Goal: Communication & Community: Answer question/provide support

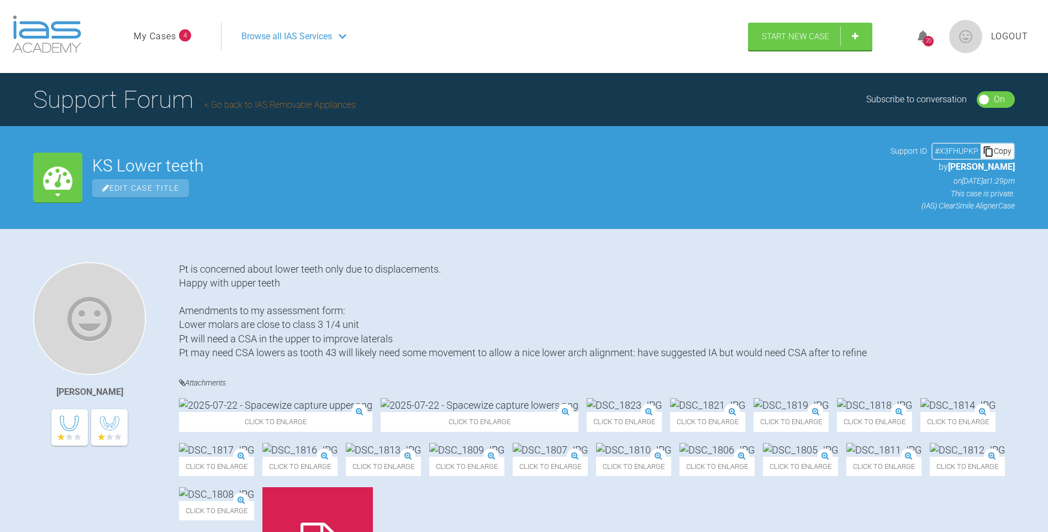
click at [156, 39] on link "My Cases" at bounding box center [155, 36] width 43 height 14
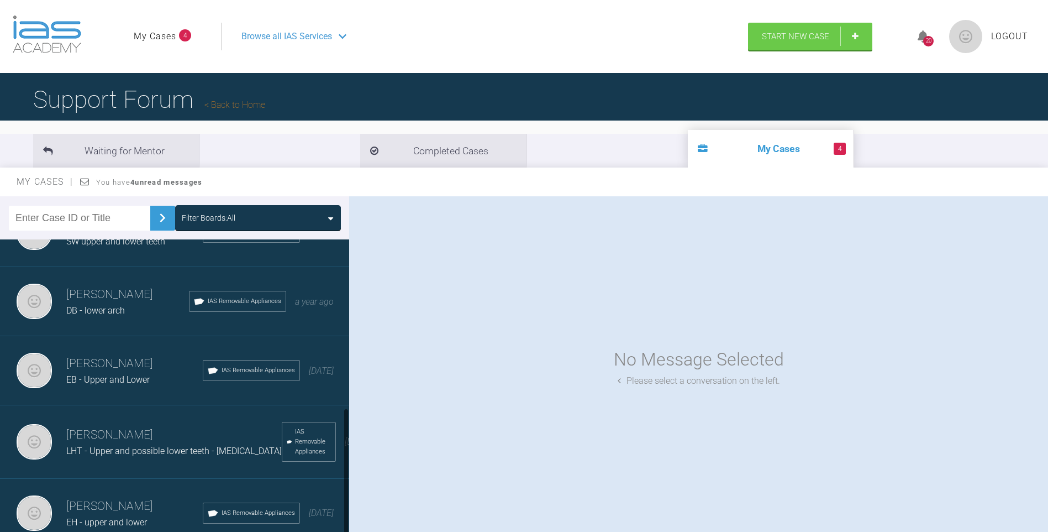
scroll to position [401, 0]
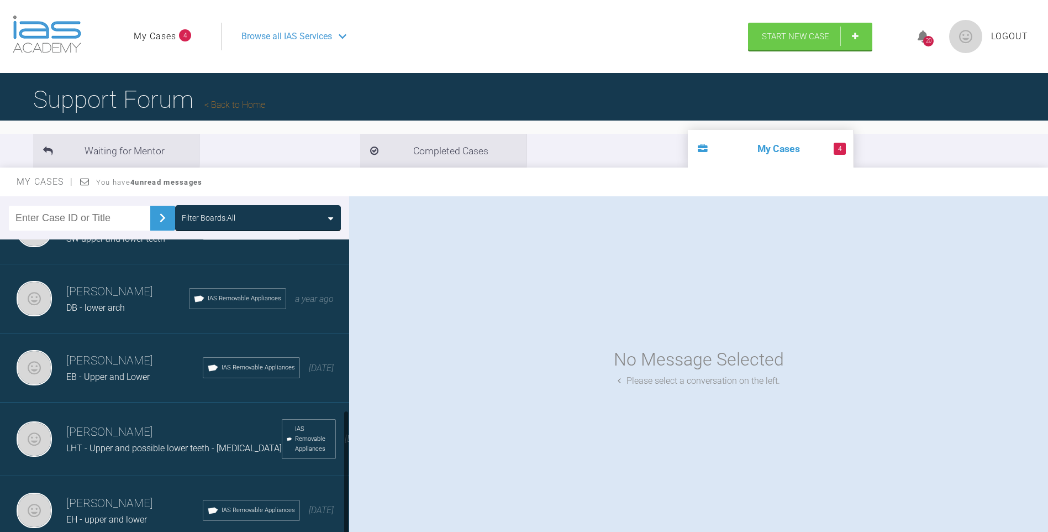
click at [103, 354] on h3 "[PERSON_NAME]" at bounding box center [134, 360] width 136 height 19
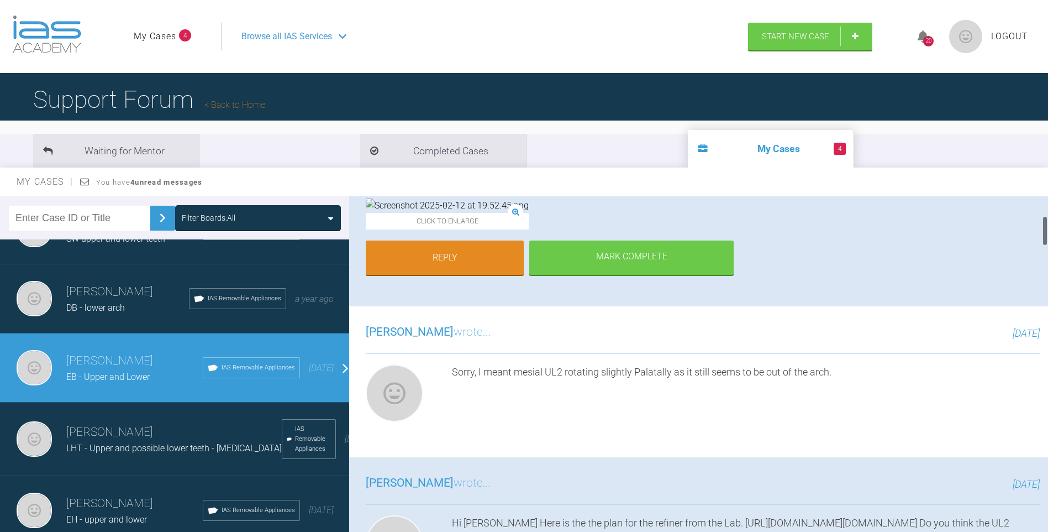
scroll to position [221, 0]
click at [417, 275] on link "Reply" at bounding box center [445, 258] width 158 height 34
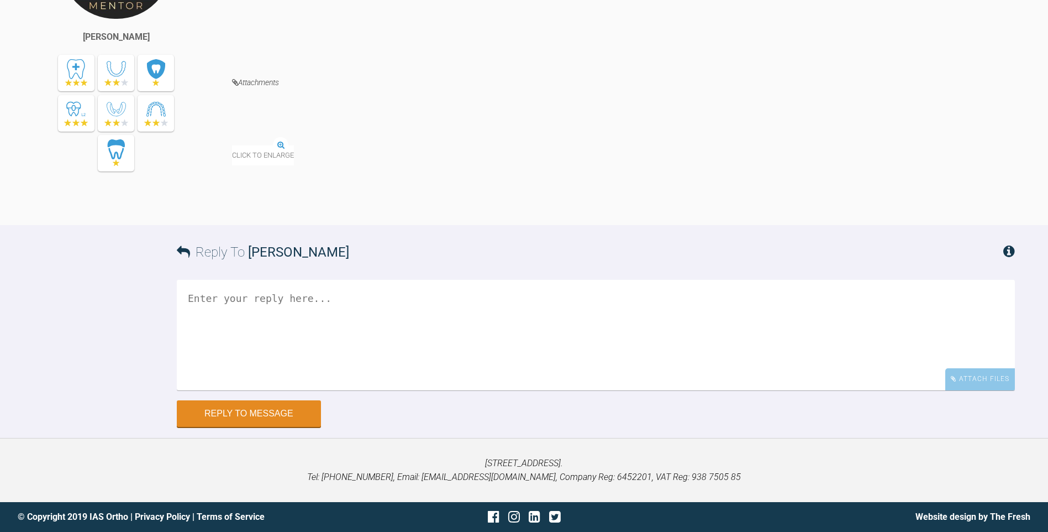
scroll to position [5524, 0]
click at [486, 338] on textarea at bounding box center [596, 335] width 838 height 111
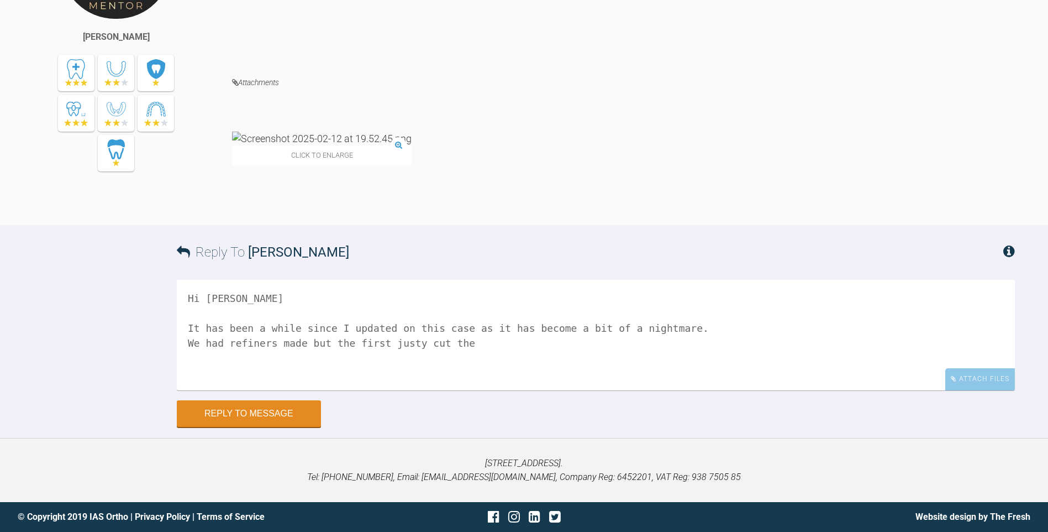
click at [401, 343] on textarea "Hi [PERSON_NAME] It has been a while since I updated on this case as it has bec…" at bounding box center [596, 335] width 838 height 111
click at [453, 344] on textarea "Hi [PERSON_NAME] It has been a while since I updated on this case as it has bec…" at bounding box center [596, 335] width 838 height 111
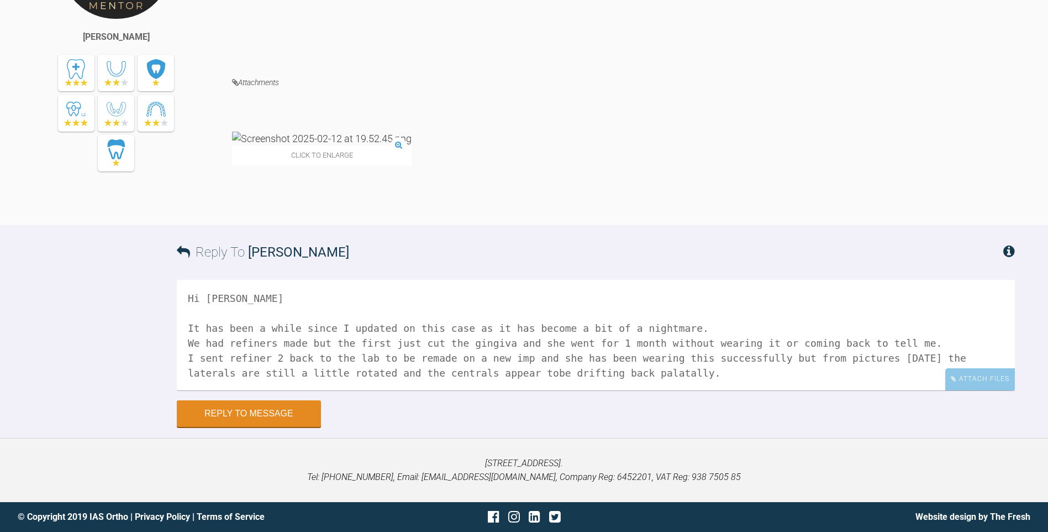
click at [456, 371] on textarea "Hi [PERSON_NAME] It has been a while since I updated on this case as it has bec…" at bounding box center [596, 335] width 838 height 111
click at [617, 374] on textarea "Hi [PERSON_NAME] It has been a while since I updated on this case as it has bec…" at bounding box center [596, 335] width 838 height 111
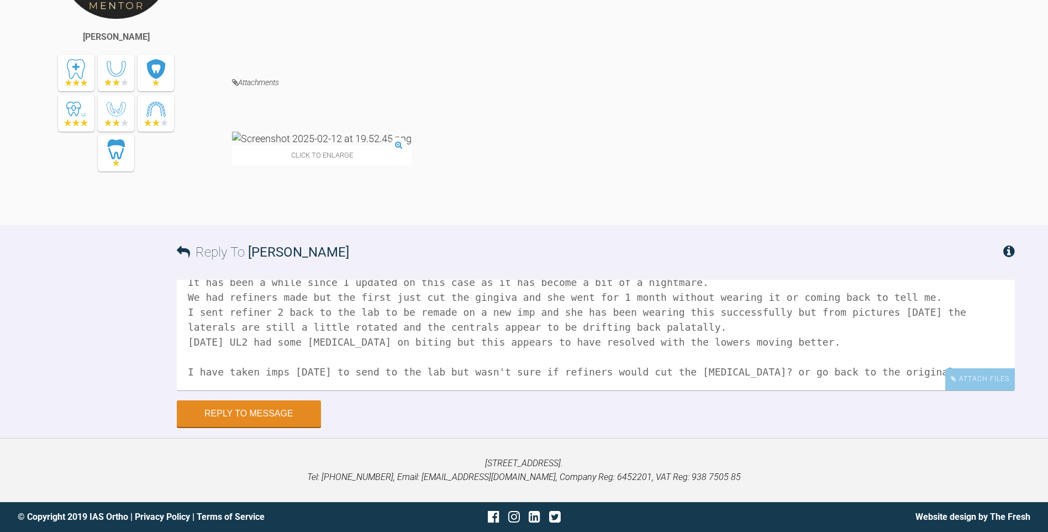
scroll to position [63, 0]
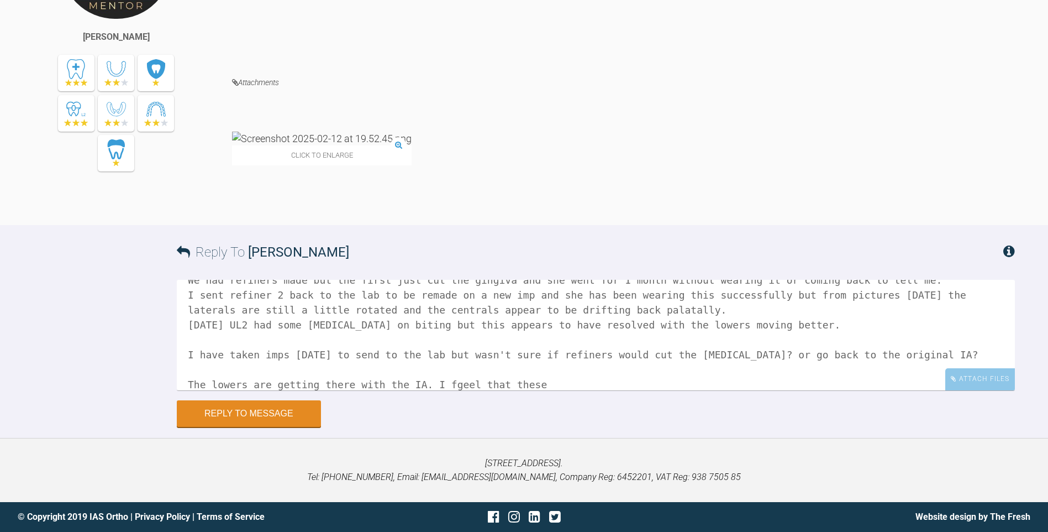
click at [440, 383] on textarea "Hi [PERSON_NAME] It has been a while since I updated on this case as it has bec…" at bounding box center [596, 335] width 838 height 111
click at [514, 387] on textarea "Hi [PERSON_NAME] It has been a while since I updated on this case as it has bec…" at bounding box center [596, 335] width 838 height 111
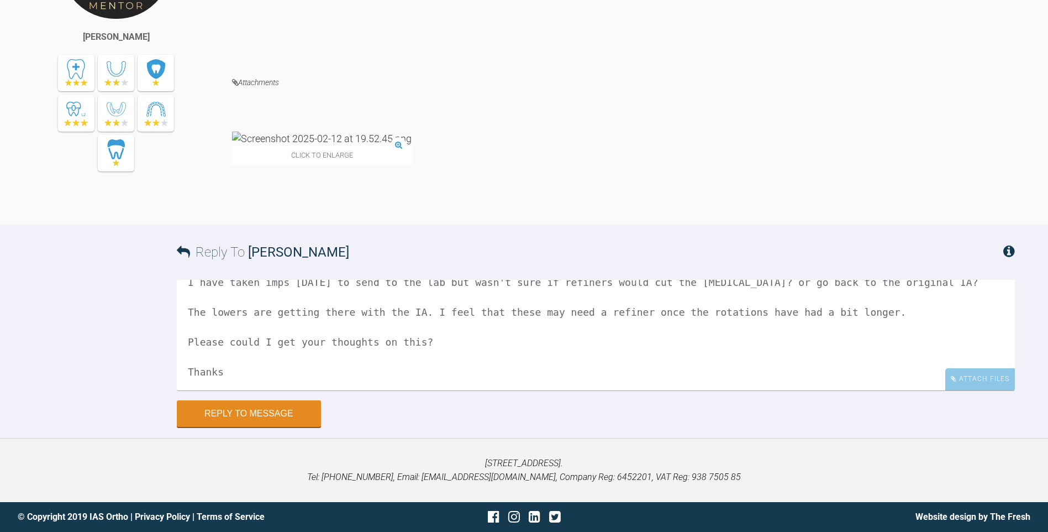
scroll to position [153, 0]
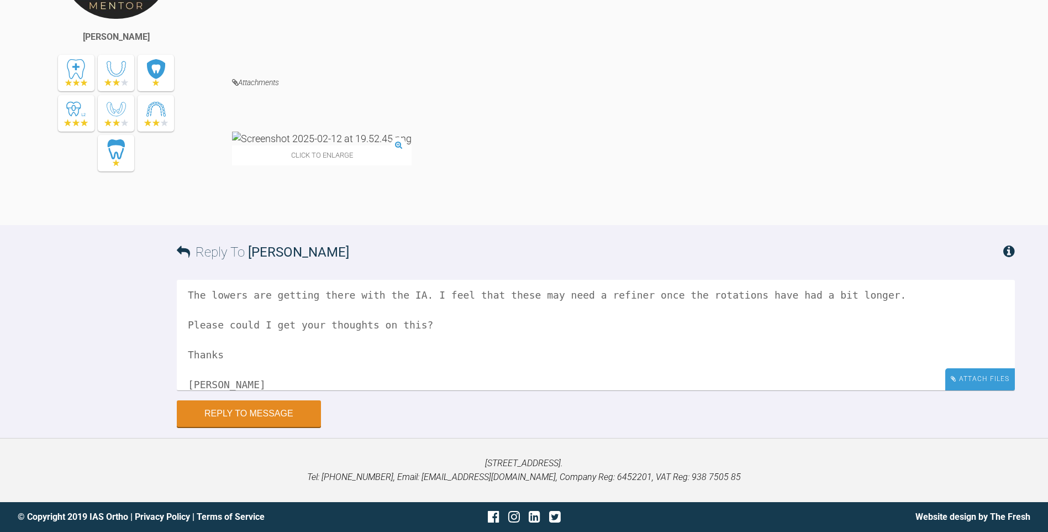
type textarea "Hi [PERSON_NAME] It has been a while since I updated on this case as it has bec…"
click at [966, 385] on div "Attach Files" at bounding box center [980, 379] width 70 height 22
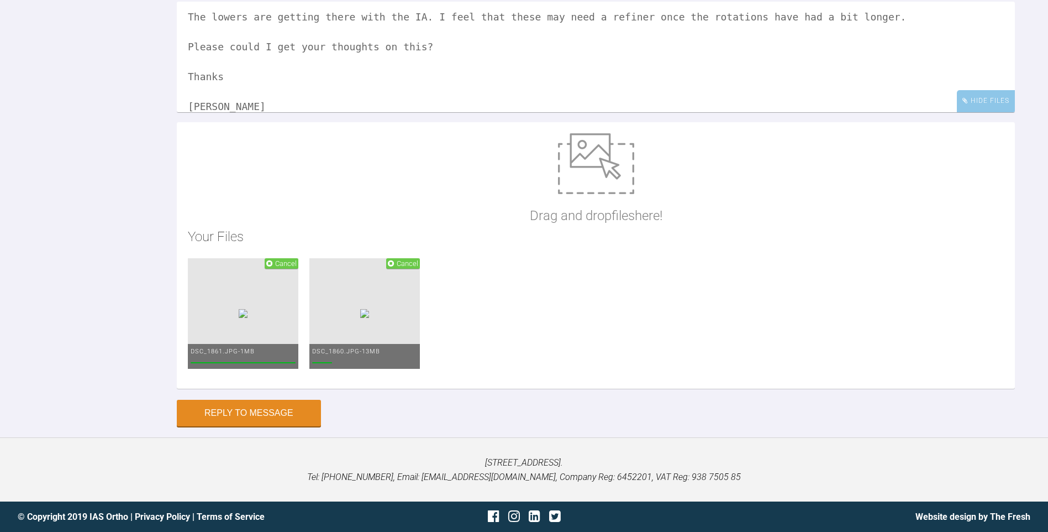
scroll to position [5745, 0]
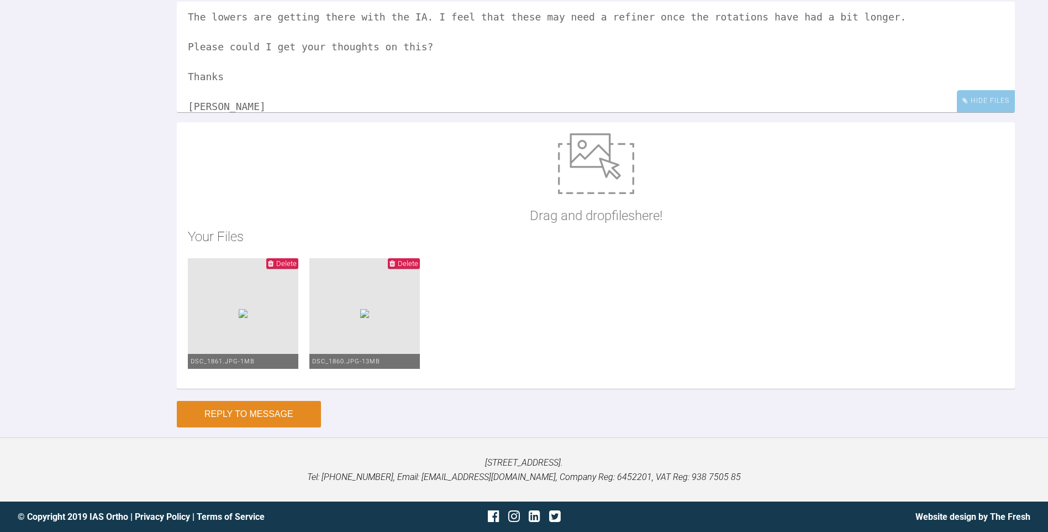
click at [203, 427] on button "Reply to Message" at bounding box center [249, 414] width 144 height 27
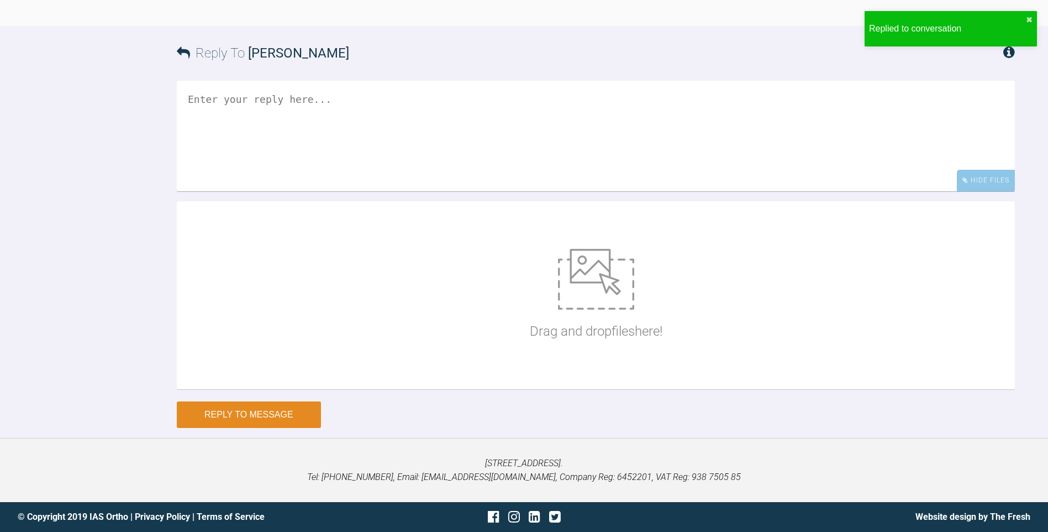
scroll to position [5947, 0]
